Goal: Check status: Check status

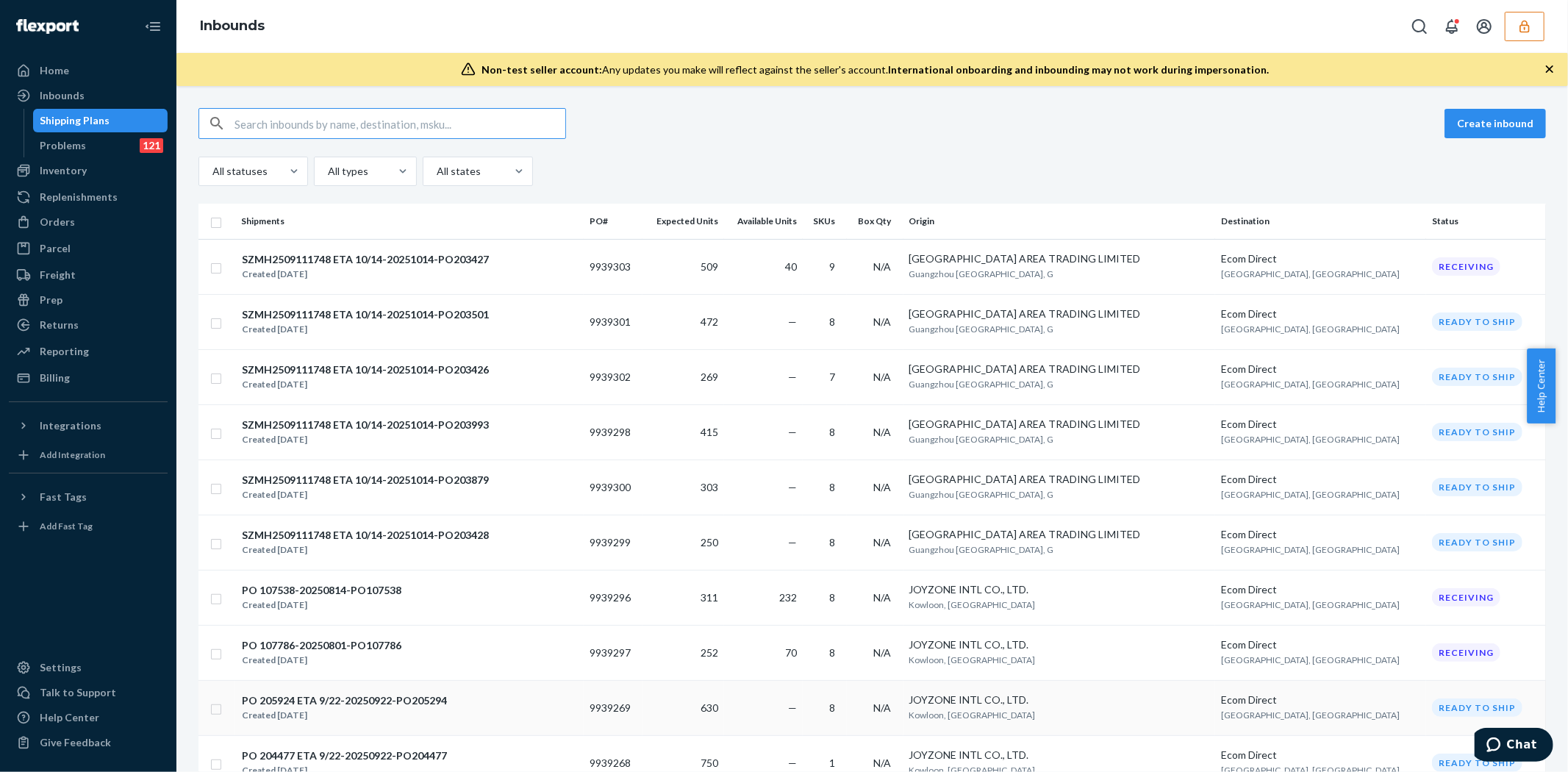
type input "7"
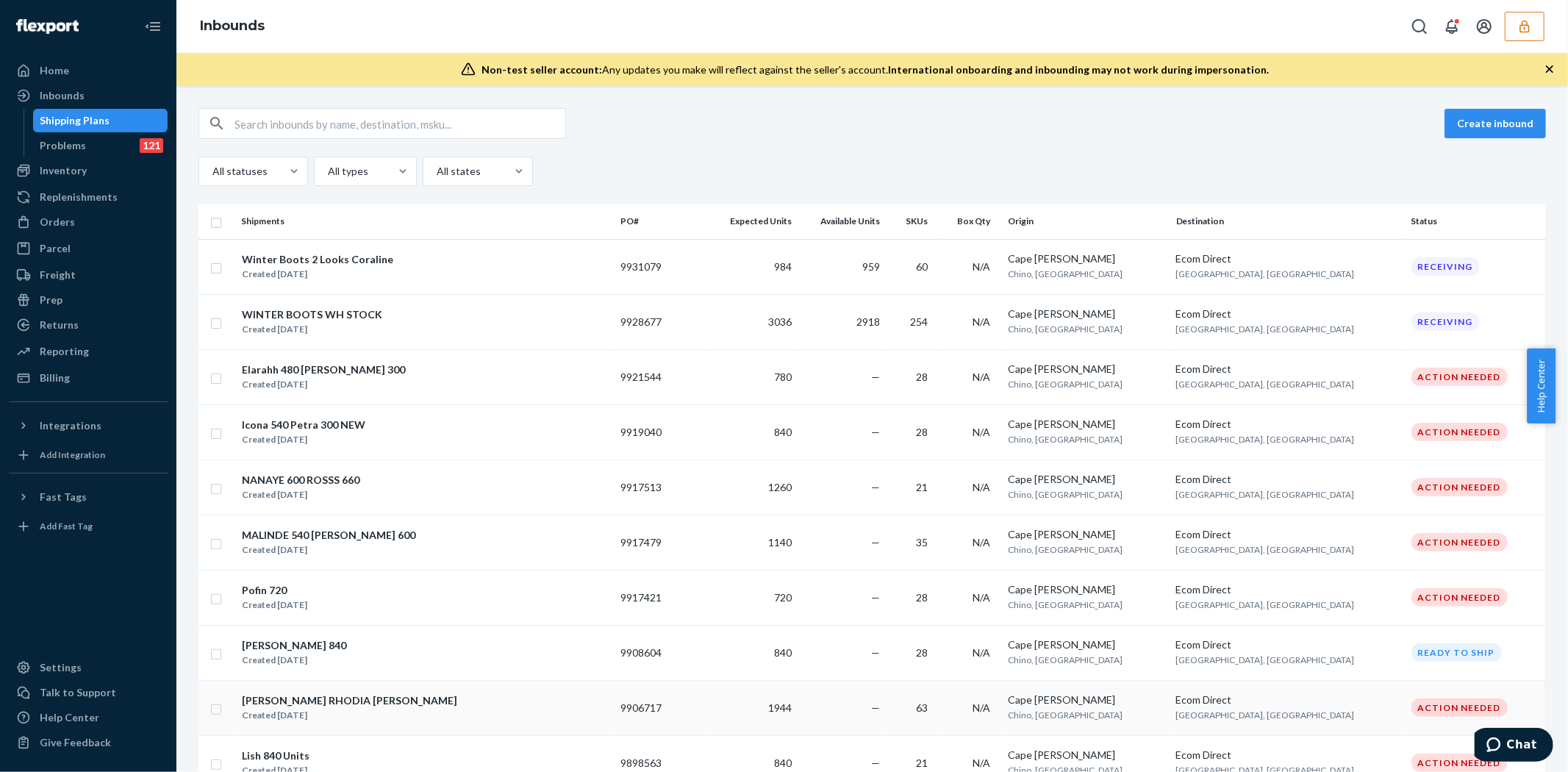
click at [1090, 724] on td "Cape [PERSON_NAME] Chino, [GEOGRAPHIC_DATA]" at bounding box center [1086, 707] width 167 height 55
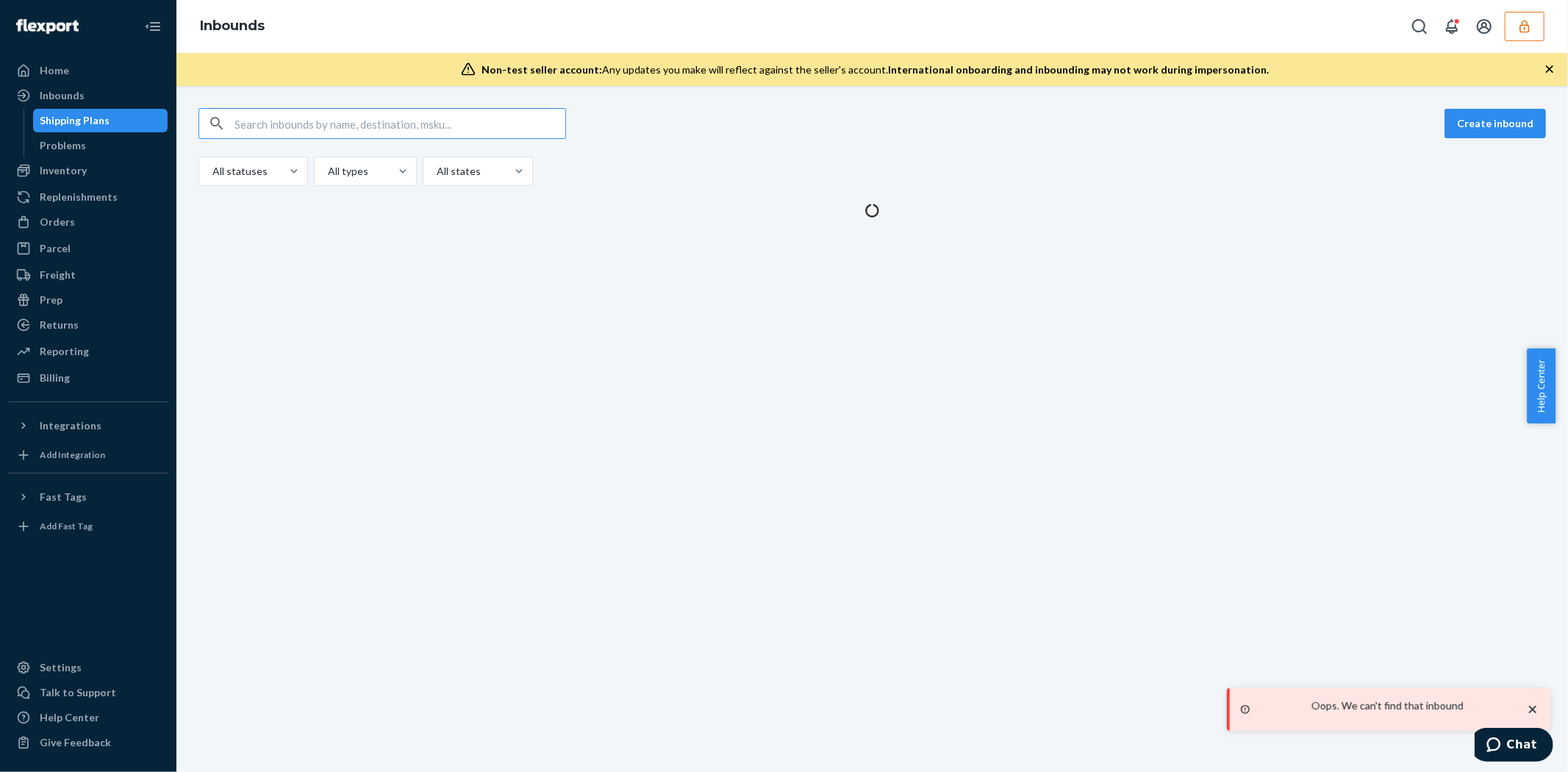
click at [1351, 731] on div "Create inbound All statuses All types All states" at bounding box center [872, 429] width 1392 height 686
